Goal: Task Accomplishment & Management: Manage account settings

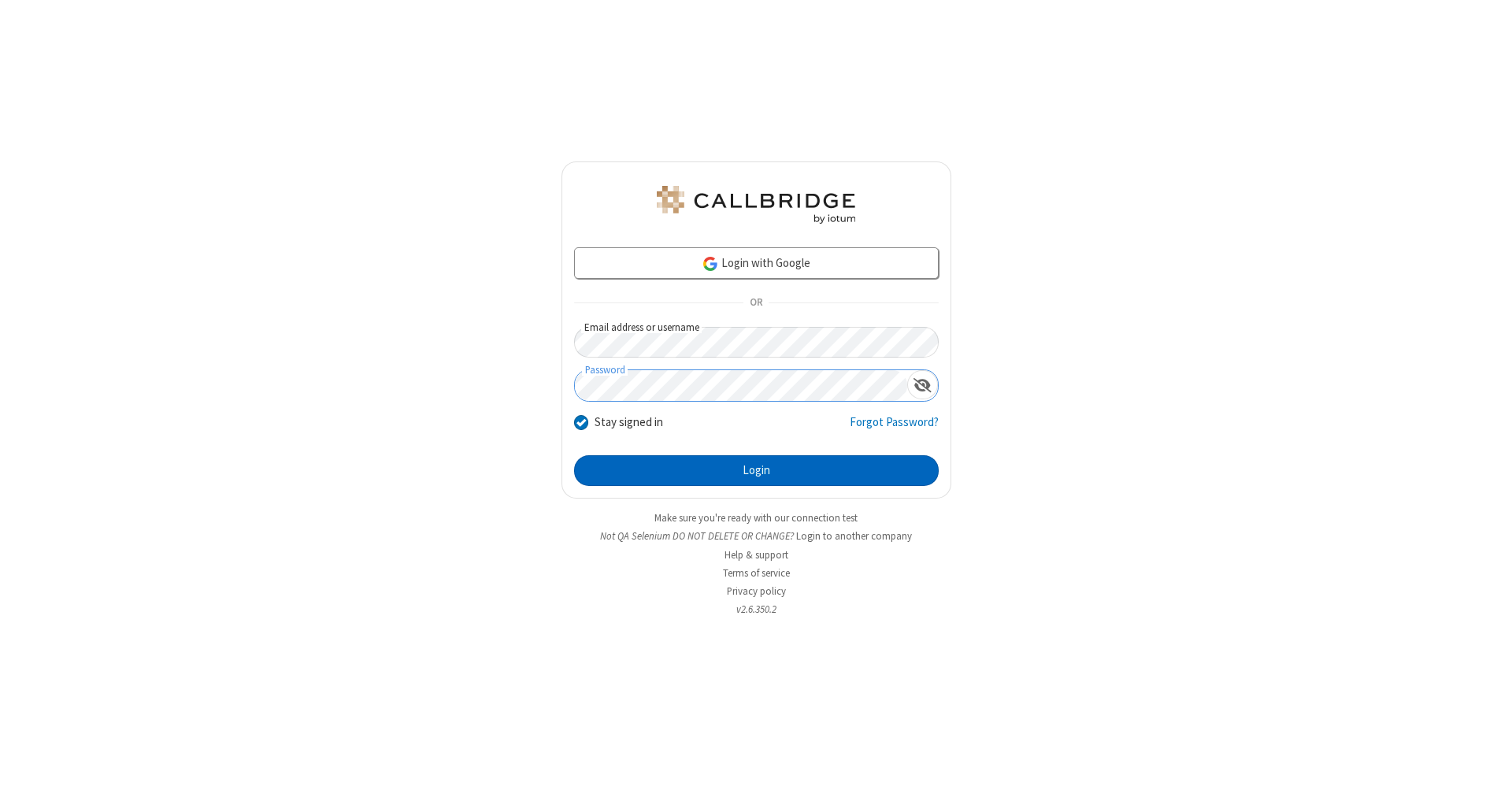
click at [756, 471] on button "Login" at bounding box center [756, 471] width 365 height 32
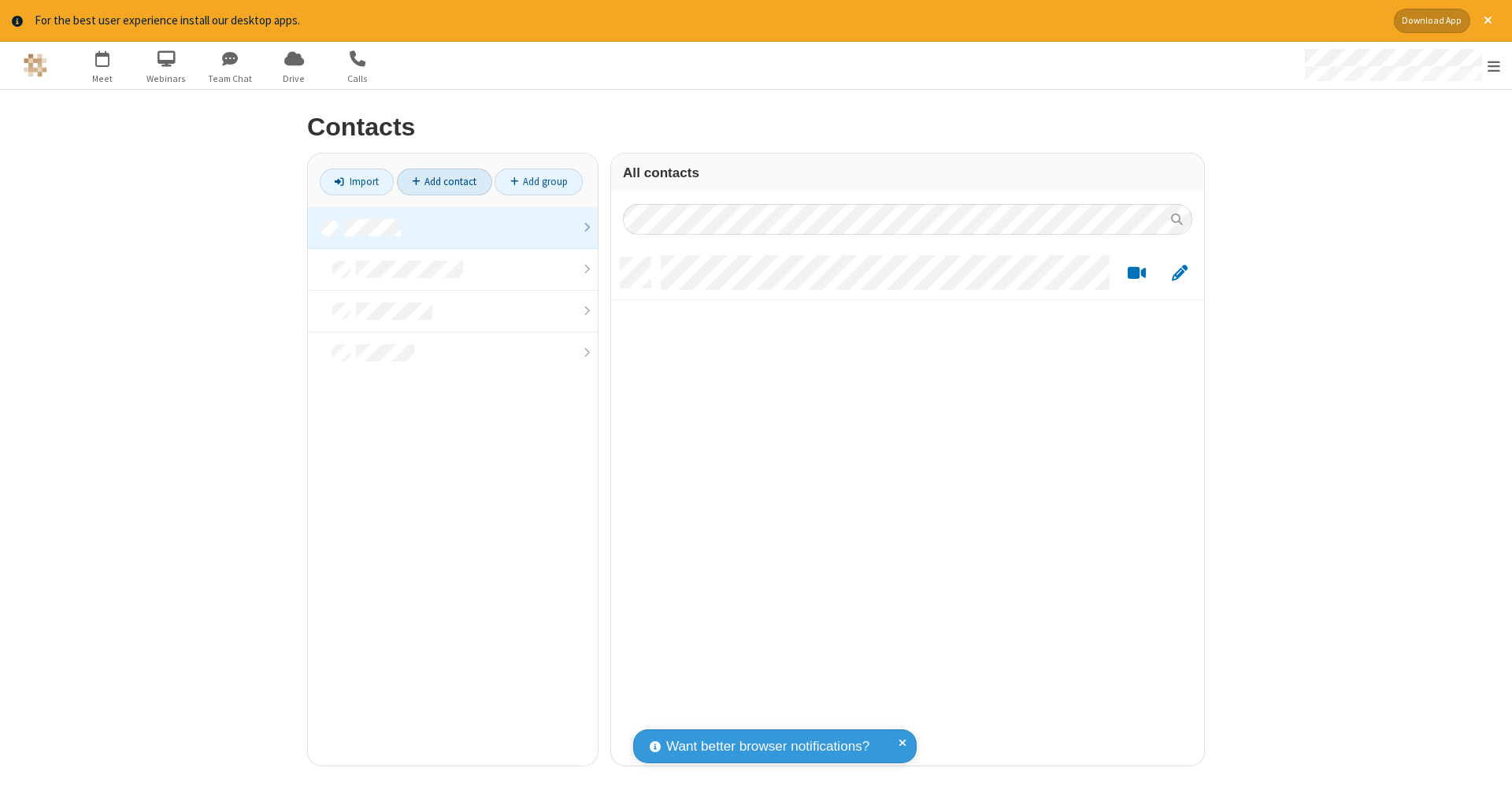
click at [453, 226] on link at bounding box center [453, 227] width 290 height 42
click at [444, 181] on link "Add contact" at bounding box center [444, 181] width 95 height 27
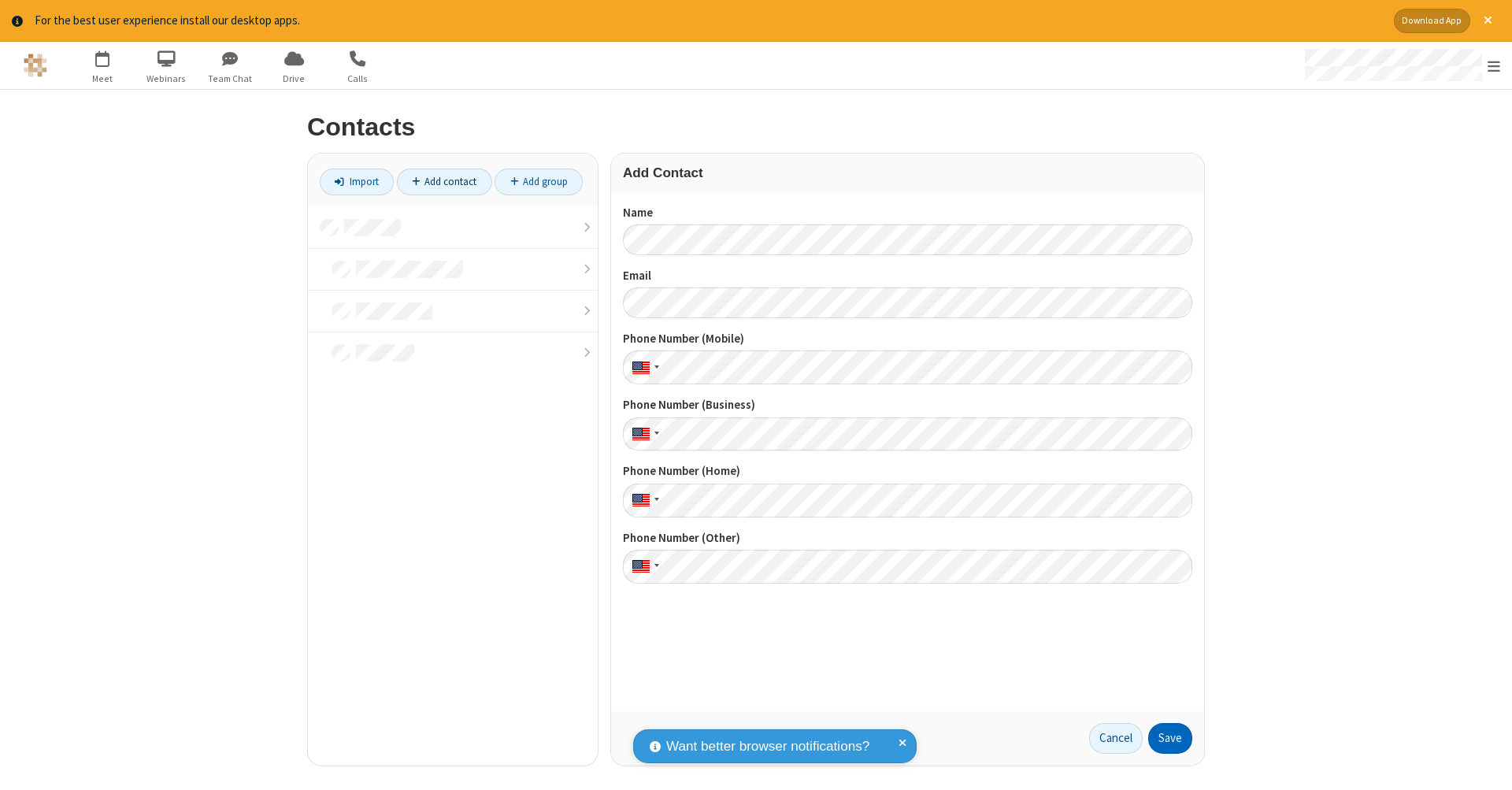
click at [1170, 738] on button "Save" at bounding box center [1170, 739] width 44 height 32
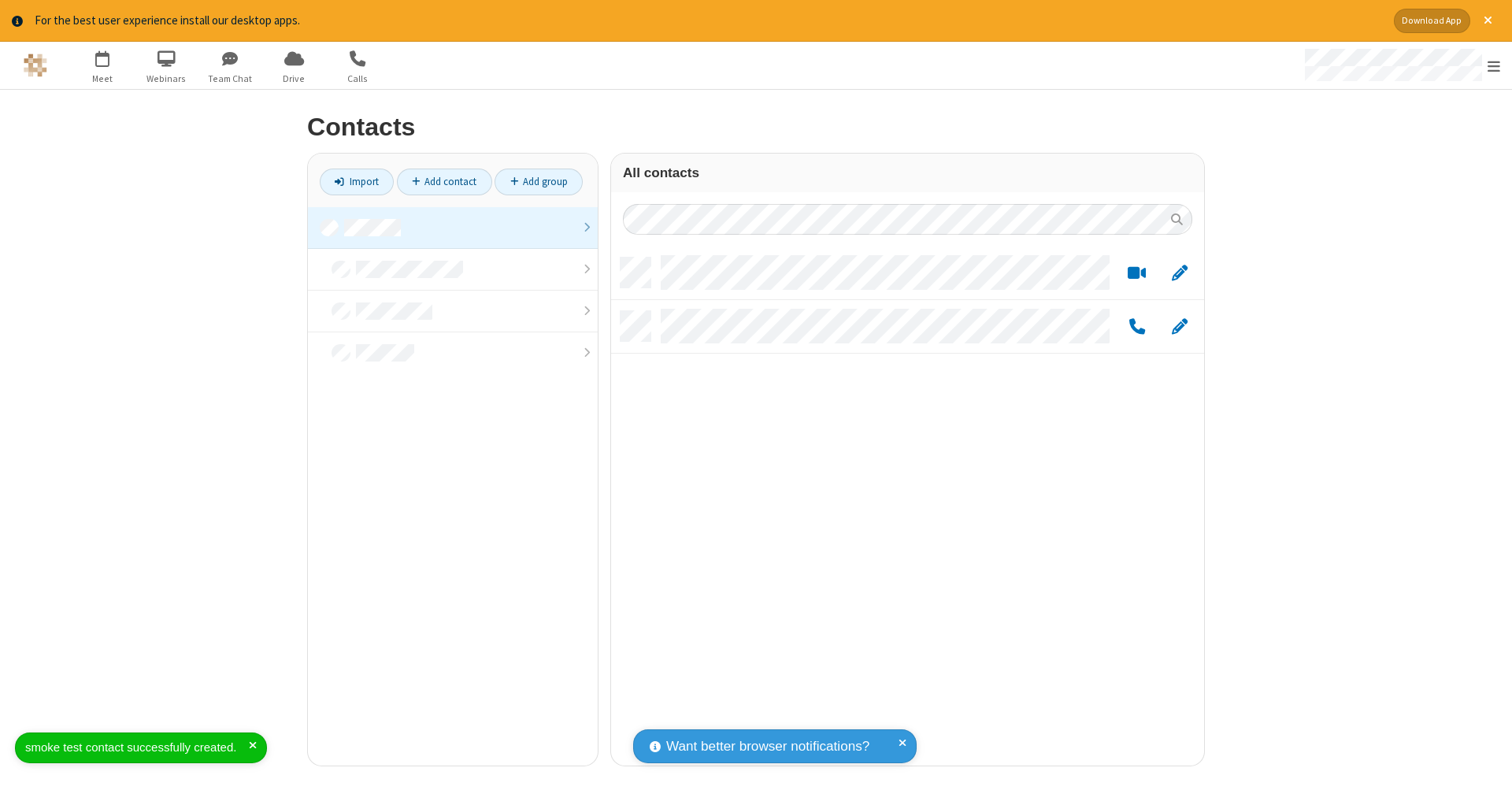
scroll to position [508, 581]
click at [444, 181] on link "Add contact" at bounding box center [444, 181] width 95 height 27
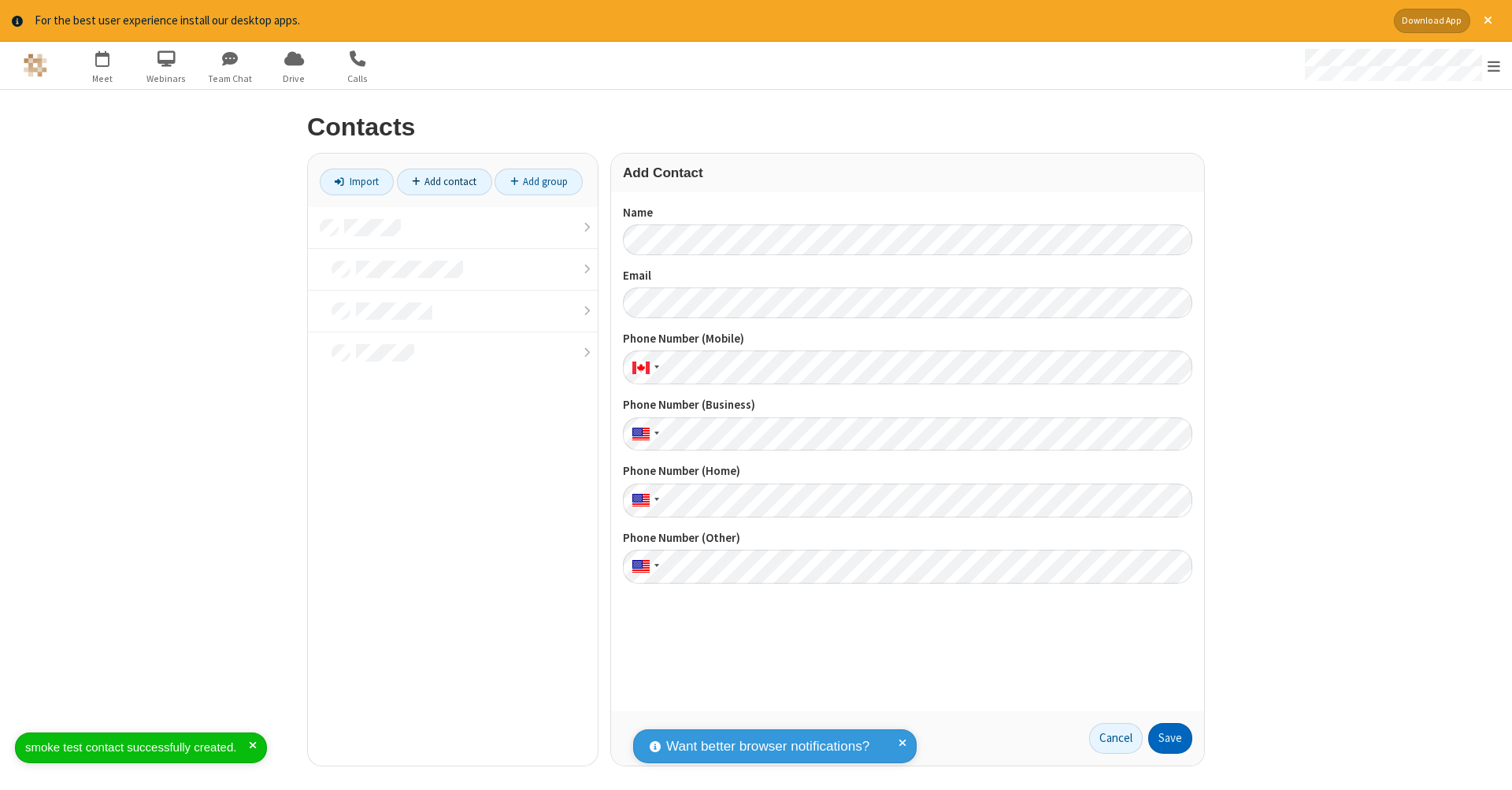
click at [1170, 738] on button "Save" at bounding box center [1170, 739] width 44 height 32
